Goal: Task Accomplishment & Management: Manage account settings

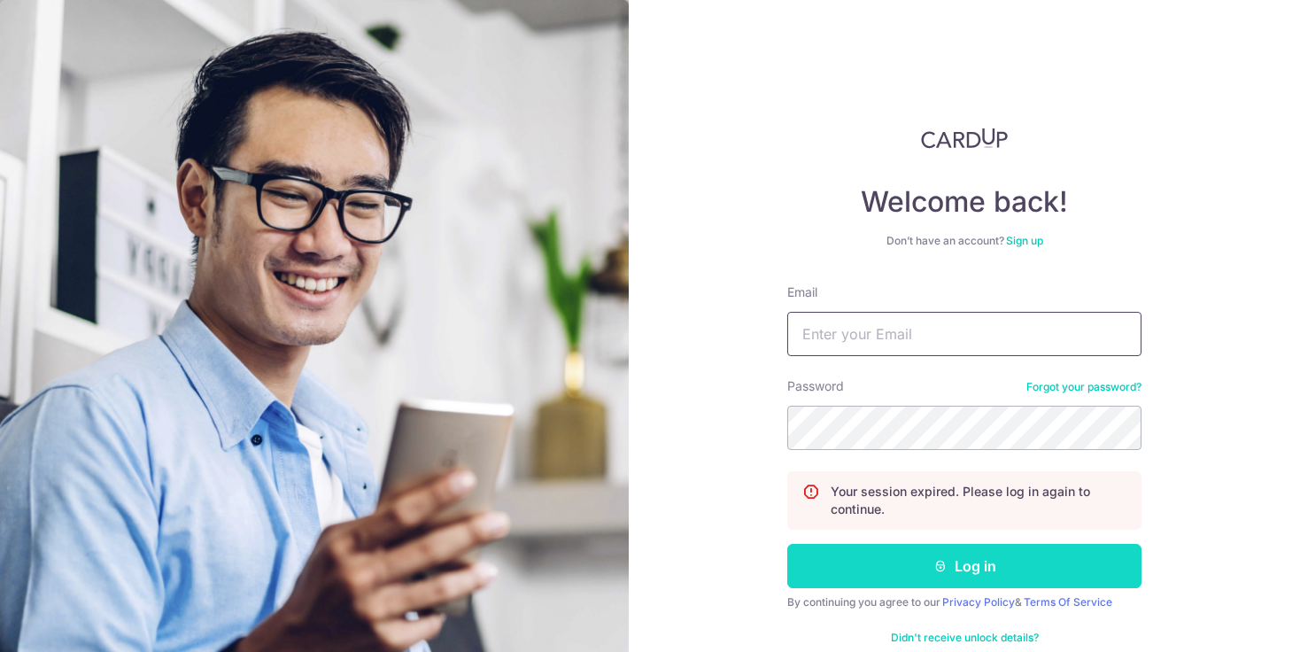
type input "[EMAIL_ADDRESS][DOMAIN_NAME]"
click at [832, 562] on button "Log in" at bounding box center [964, 566] width 354 height 44
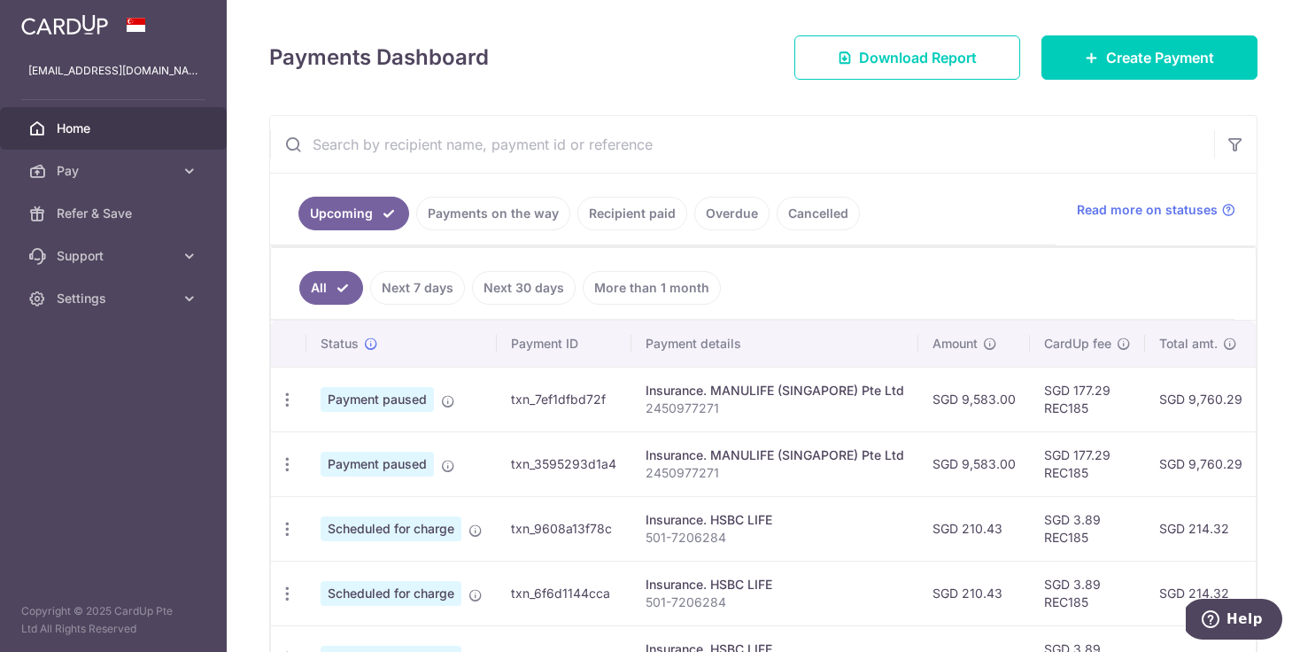
click at [355, 401] on span "Payment paused" at bounding box center [376, 399] width 113 height 25
